Goal: Navigation & Orientation: Find specific page/section

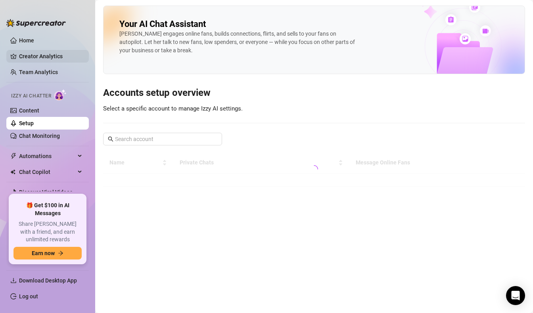
click at [33, 59] on link "Creator Analytics" at bounding box center [50, 56] width 63 height 13
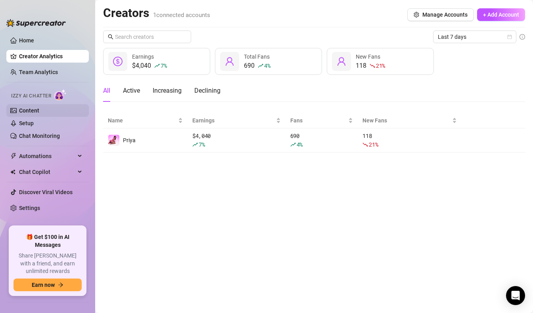
click at [35, 108] on link "Content" at bounding box center [29, 111] width 20 height 6
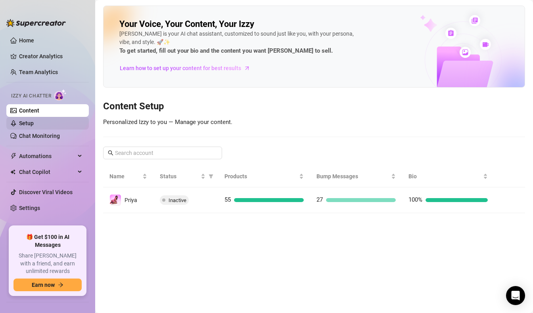
click at [34, 122] on link "Setup" at bounding box center [26, 123] width 15 height 6
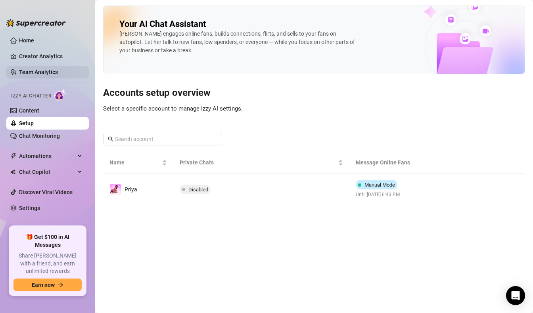
click at [53, 72] on link "Team Analytics" at bounding box center [38, 72] width 39 height 6
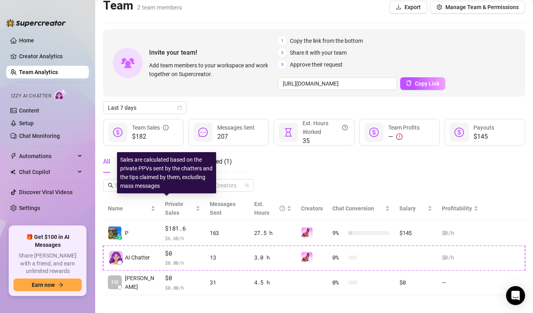
scroll to position [13, 0]
